Goal: Information Seeking & Learning: Stay updated

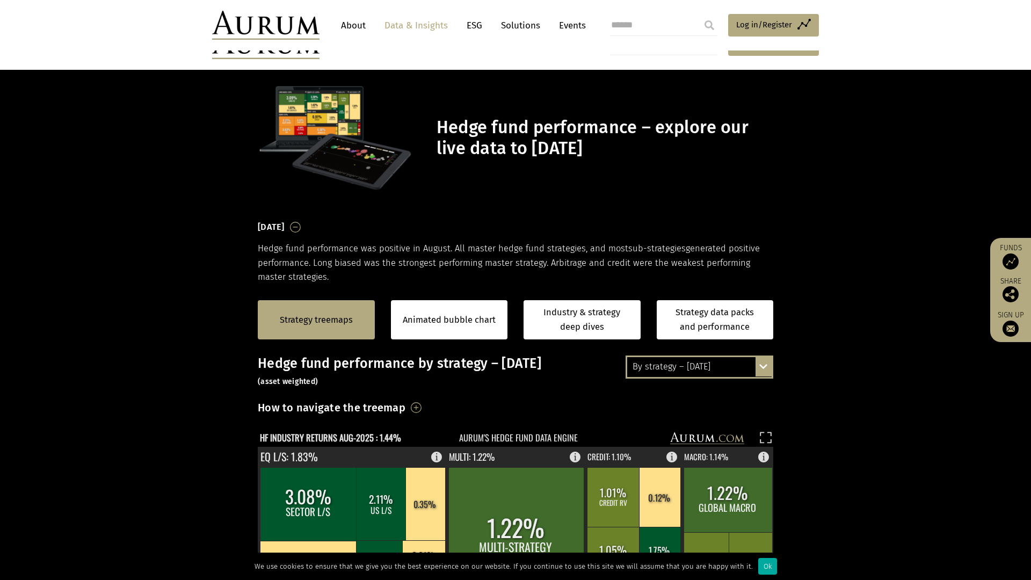
scroll to position [234, 0]
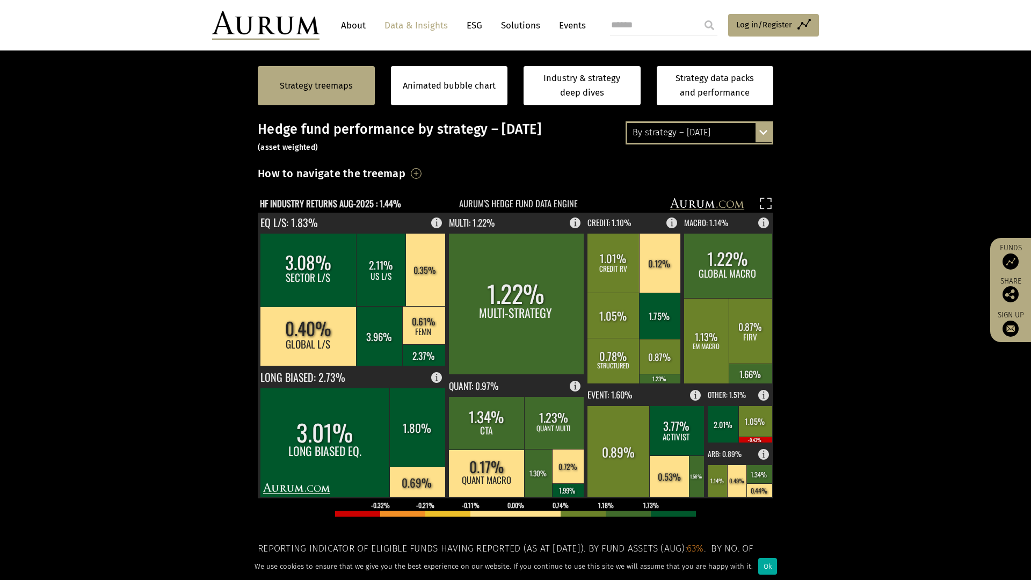
click at [767, 140] on div "By strategy – [DATE] By strategy – [DATE] By strategy – year to date 2016 – [DA…" at bounding box center [700, 132] width 148 height 23
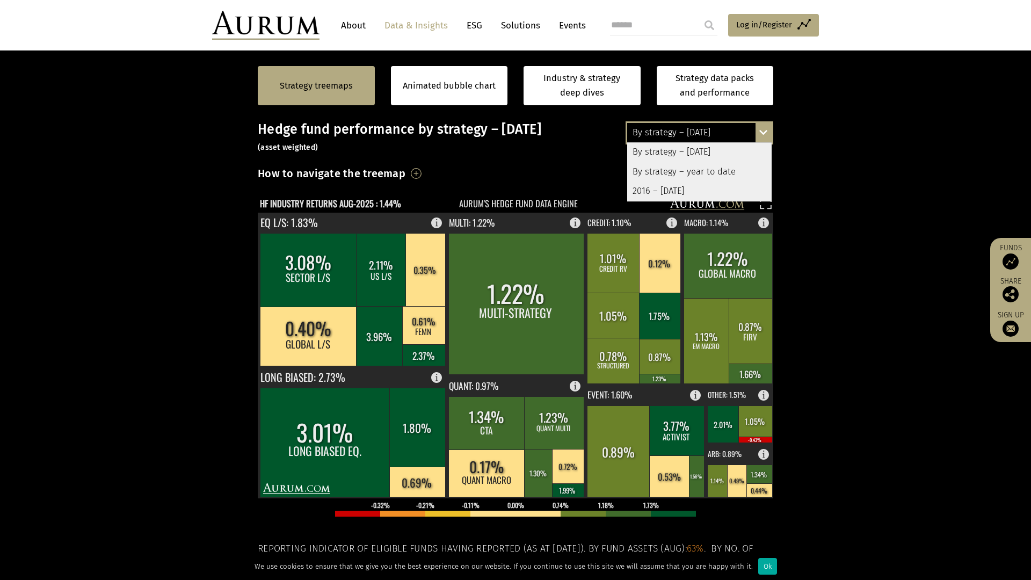
click at [782, 145] on div "By strategy – [DATE] By strategy – [DATE] By strategy – year to date 2016 – [DA…" at bounding box center [515, 407] width 537 height 573
click at [803, 198] on section "Strategy treemaps Animated bubble chart Industry & strategy deep dives Strategy…" at bounding box center [515, 385] width 1031 height 671
click at [787, 224] on section "Strategy treemaps Animated bubble chart Industry & strategy deep dives Strategy…" at bounding box center [515, 385] width 1031 height 671
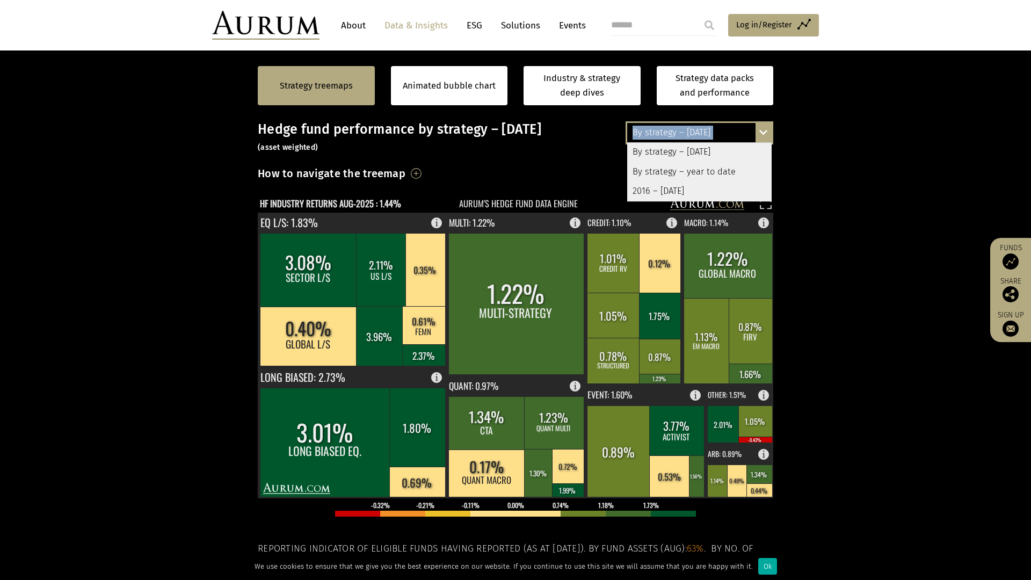
click at [787, 224] on section "Strategy treemaps Animated bubble chart Industry & strategy deep dives Strategy…" at bounding box center [515, 385] width 1031 height 671
click at [798, 200] on section "Strategy treemaps Animated bubble chart Industry & strategy deep dives Strategy…" at bounding box center [515, 385] width 1031 height 671
click at [767, 135] on div "By strategy – [DATE] By strategy – [DATE] By strategy – year to date 2016 – [DA…" at bounding box center [700, 132] width 148 height 23
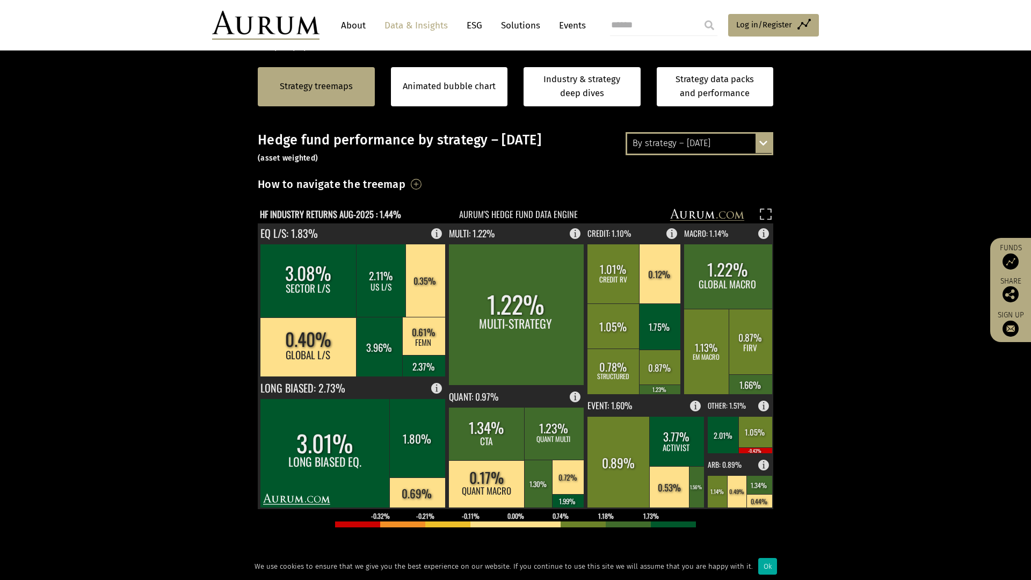
scroll to position [205, 0]
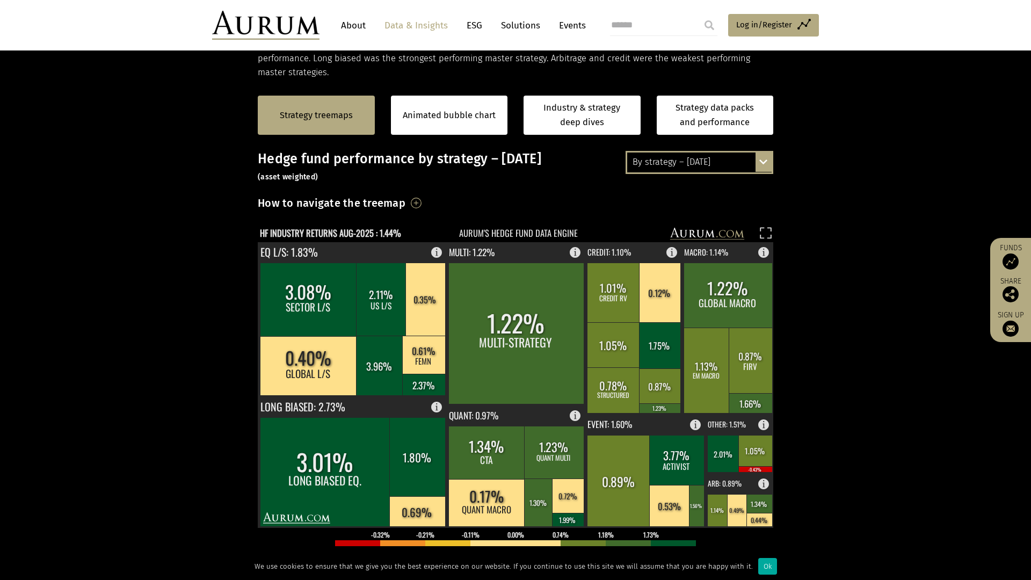
click at [765, 168] on div "By strategy – [DATE] By strategy – [DATE] By strategy – year to date 2016 – [DA…" at bounding box center [700, 162] width 148 height 23
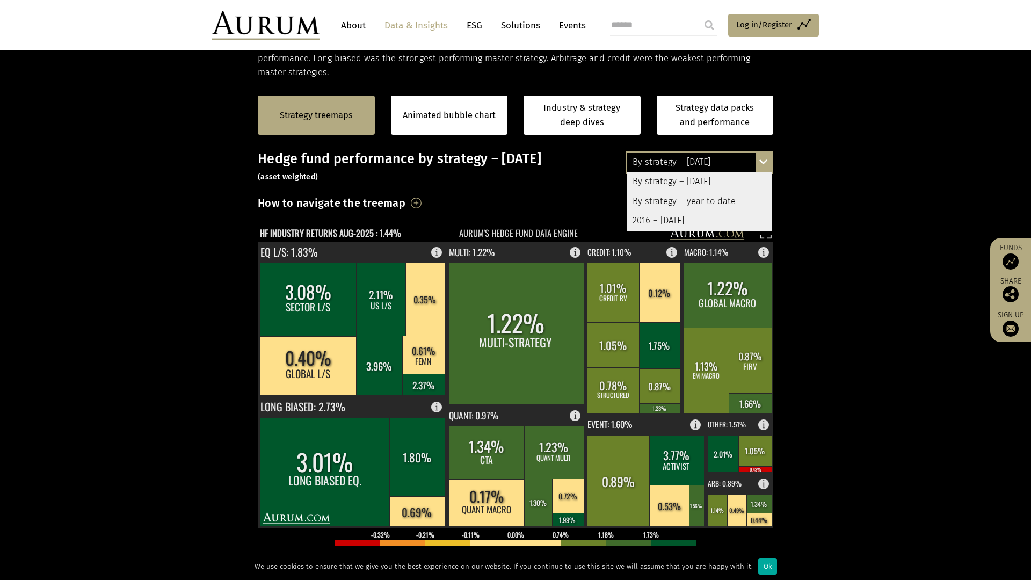
click at [769, 163] on div "By strategy – [DATE] By strategy – [DATE] By strategy – year to date 2016 – [DA…" at bounding box center [700, 162] width 148 height 23
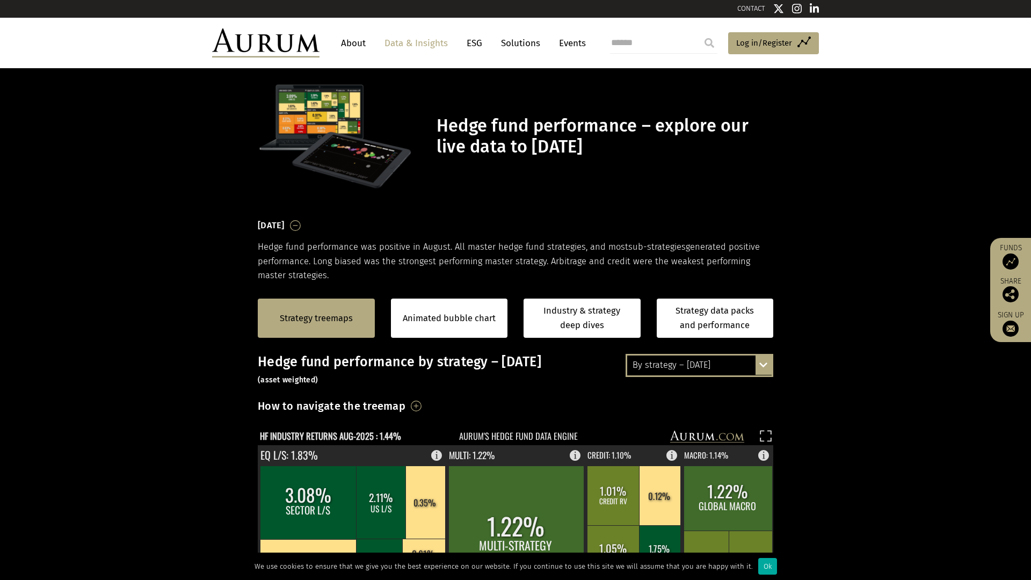
scroll to position [0, 0]
